Goal: Information Seeking & Learning: Learn about a topic

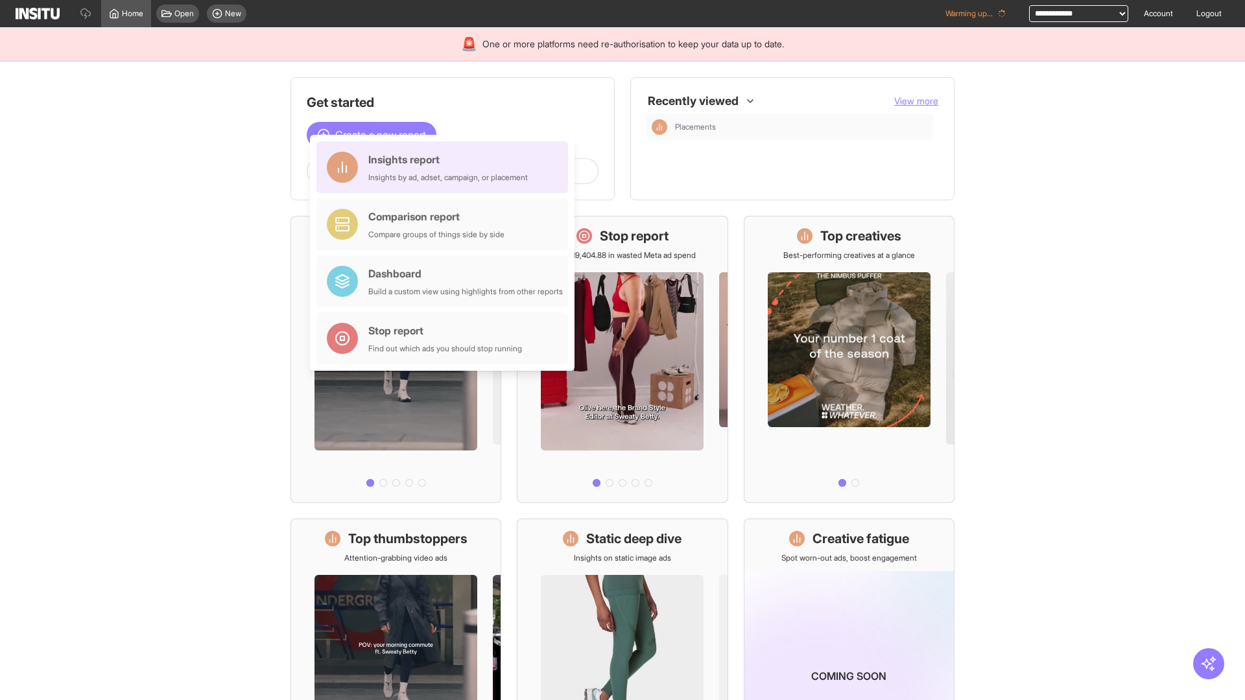
click at [445, 167] on div "Insights report Insights by ad, adset, campaign, or placement" at bounding box center [447, 167] width 159 height 31
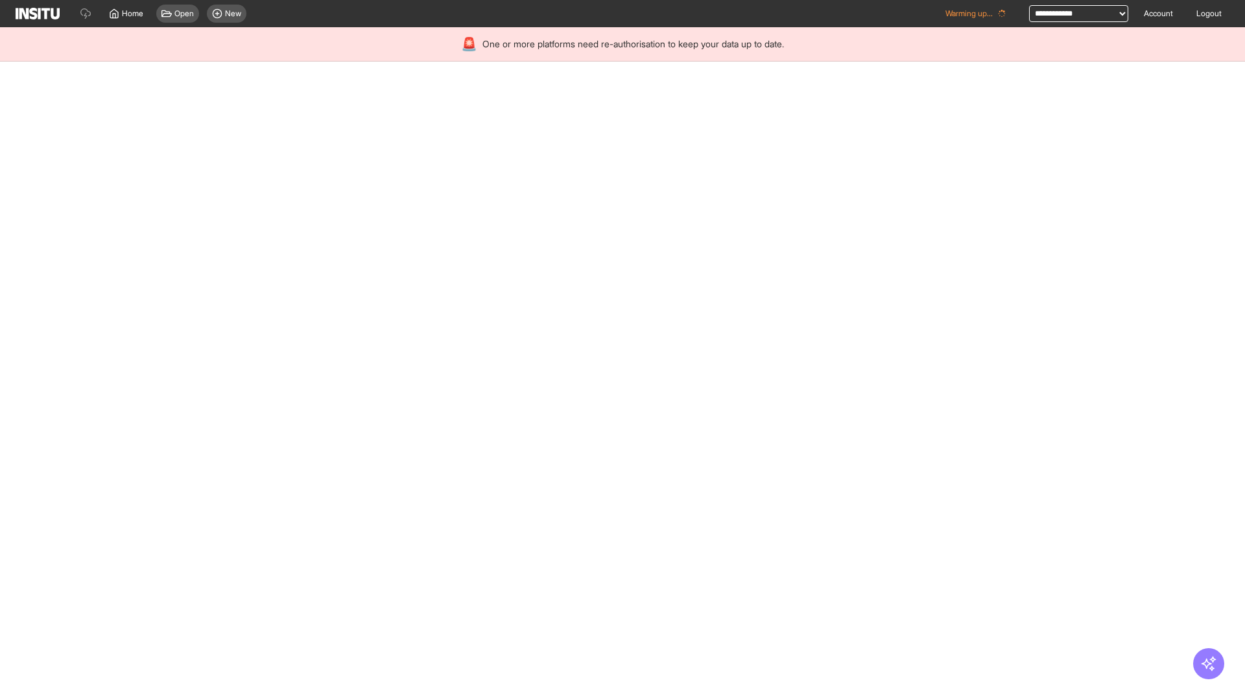
select select "**"
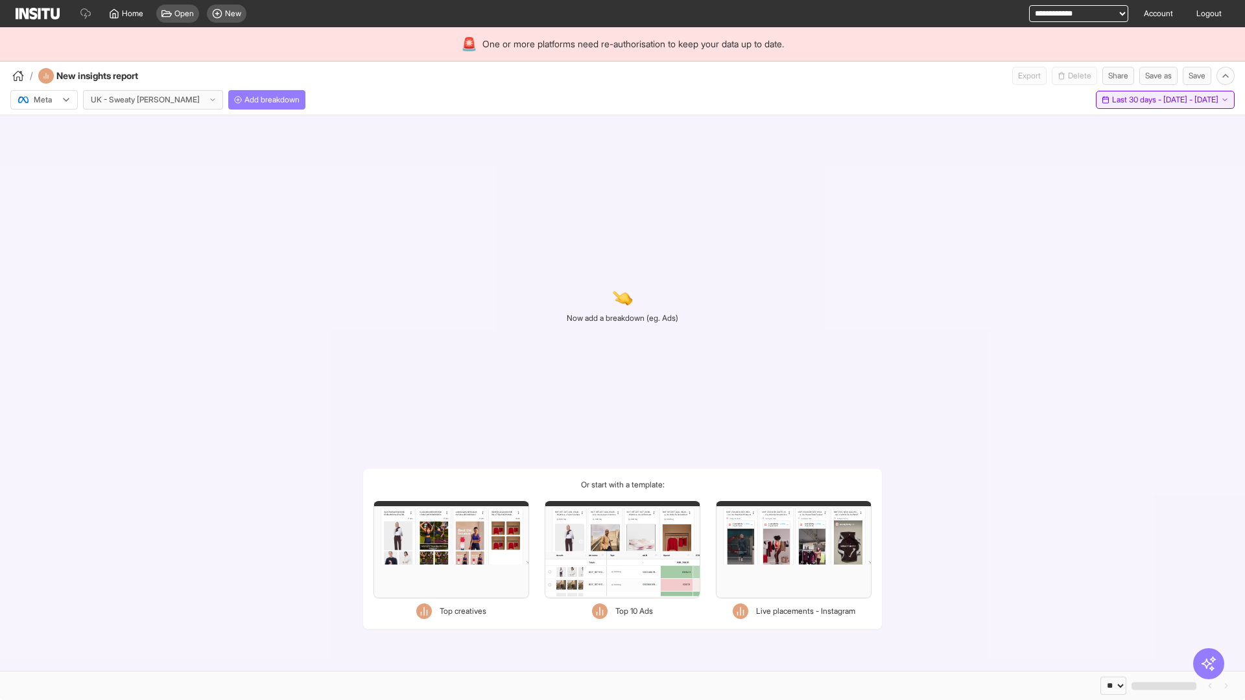
click at [1135, 100] on span "Last 30 days - [DATE] - [DATE]" at bounding box center [1165, 100] width 106 height 10
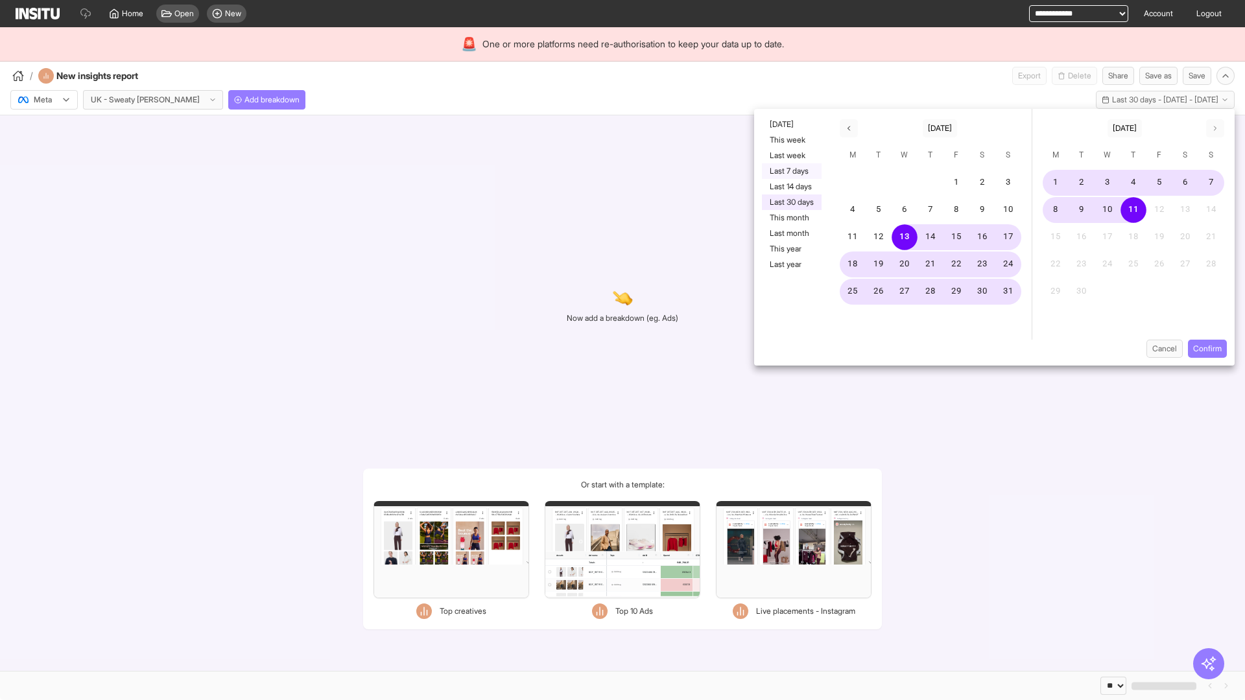
click at [790, 171] on button "Last 7 days" at bounding box center [792, 171] width 60 height 16
